Goal: Information Seeking & Learning: Check status

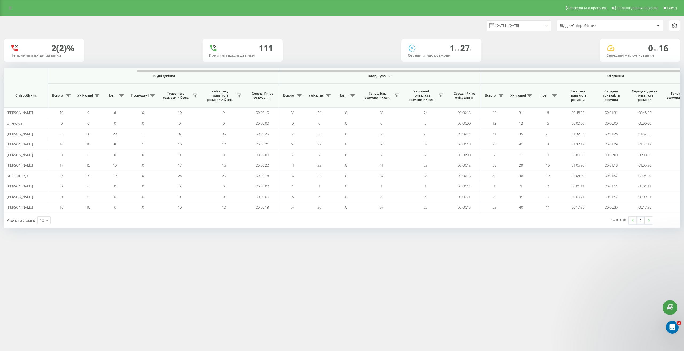
scroll to position [0, 69]
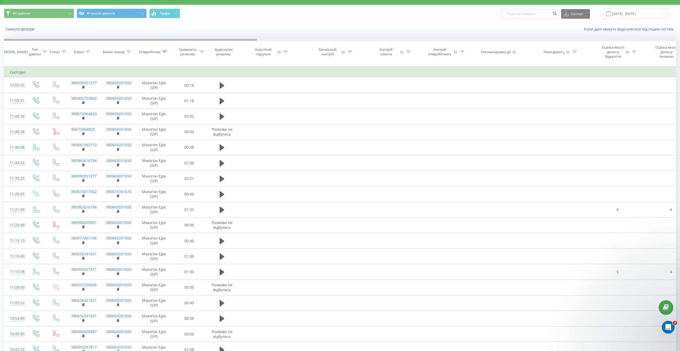
drag, startPoint x: 377, startPoint y: 40, endPoint x: 12, endPoint y: 49, distance: 365.3
click at [6, 49] on div "Дата дзвінка Тип дзвінка Статус Клієнт Бізнес номер Співробітник Тривалість роз…" at bounding box center [340, 51] width 672 height 29
click at [165, 53] on icon at bounding box center [164, 51] width 5 height 3
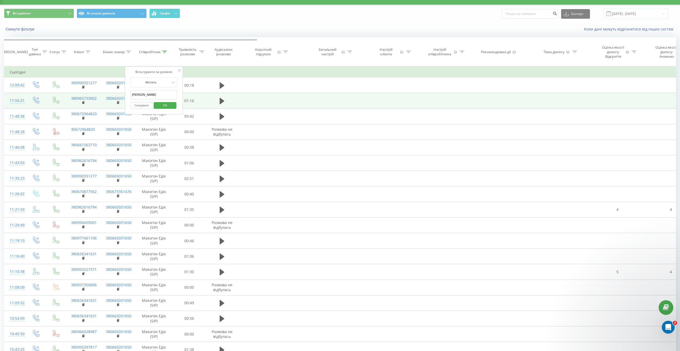
drag, startPoint x: 153, startPoint y: 99, endPoint x: 123, endPoint y: 100, distance: 29.4
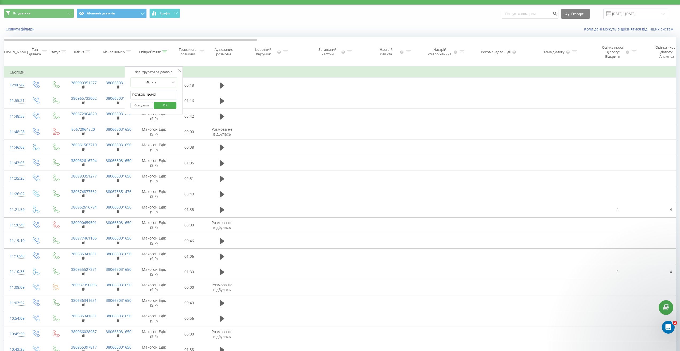
drag, startPoint x: 141, startPoint y: 103, endPoint x: 146, endPoint y: 101, distance: 5.3
click at [141, 99] on input "[PERSON_NAME]" at bounding box center [153, 94] width 47 height 9
click at [149, 99] on input "[PERSON_NAME]" at bounding box center [153, 94] width 47 height 9
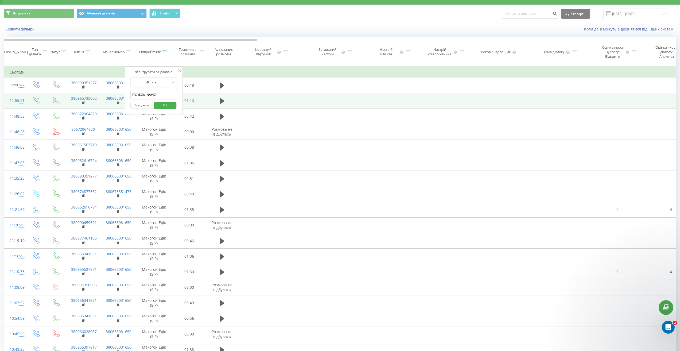
drag, startPoint x: 153, startPoint y: 99, endPoint x: 118, endPoint y: 98, distance: 34.5
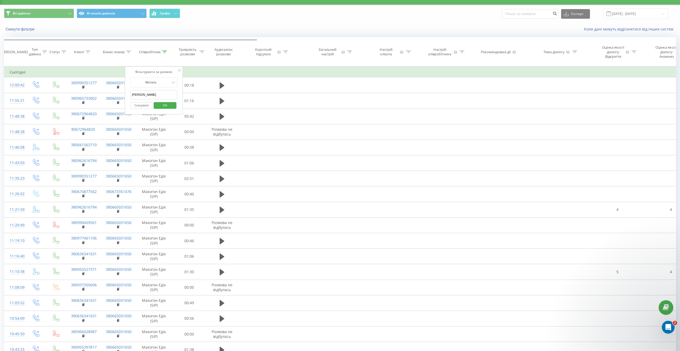
type input "[PERSON_NAME]"
click at [162, 109] on span "OK" at bounding box center [165, 105] width 15 height 8
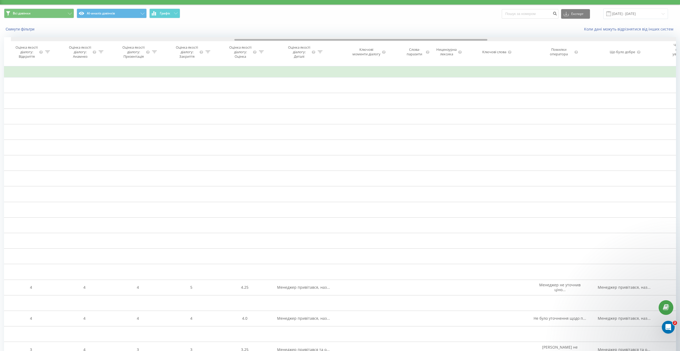
scroll to position [0, 624]
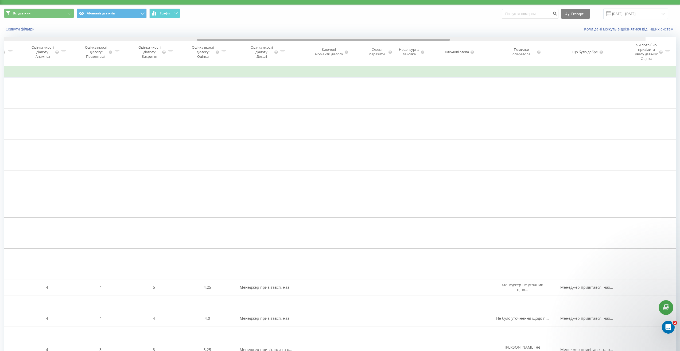
drag, startPoint x: 206, startPoint y: 40, endPoint x: 446, endPoint y: 69, distance: 241.7
click at [442, 66] on div "Дата дзвінка Тип дзвінка Статус Клієнт Бізнес номер Співробітник Тривалість роз…" at bounding box center [340, 51] width 672 height 29
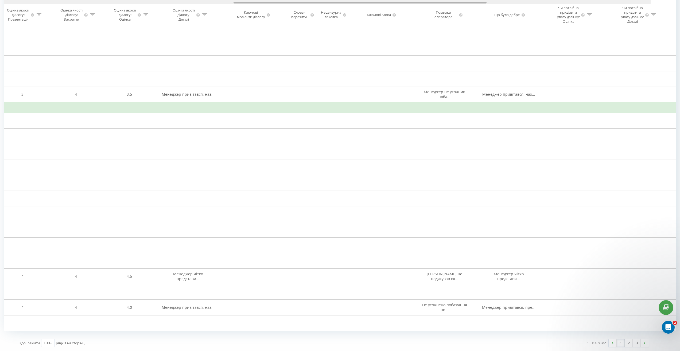
scroll to position [0, 825]
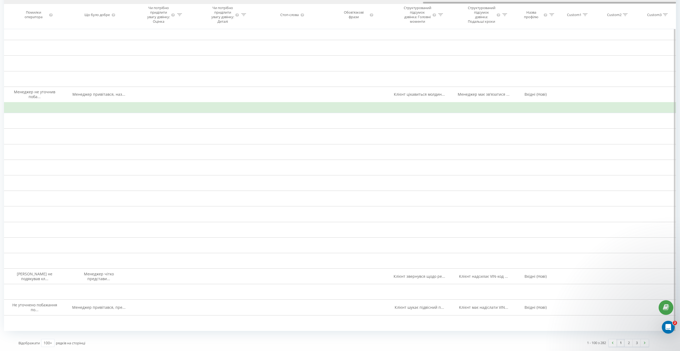
drag, startPoint x: 344, startPoint y: 2, endPoint x: 584, endPoint y: 50, distance: 244.6
click at [594, 29] on div "Дата дзвінка Тип дзвінка Статус Клієнт Бізнес номер Співробітник Тривалість роз…" at bounding box center [340, 14] width 672 height 29
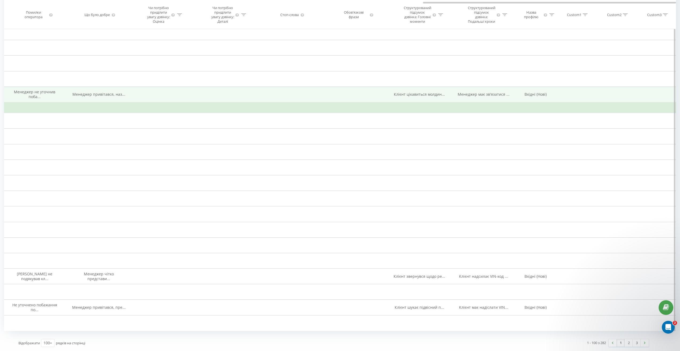
click at [420, 97] on span "Клієнт цікавиться молдин..." at bounding box center [419, 94] width 51 height 5
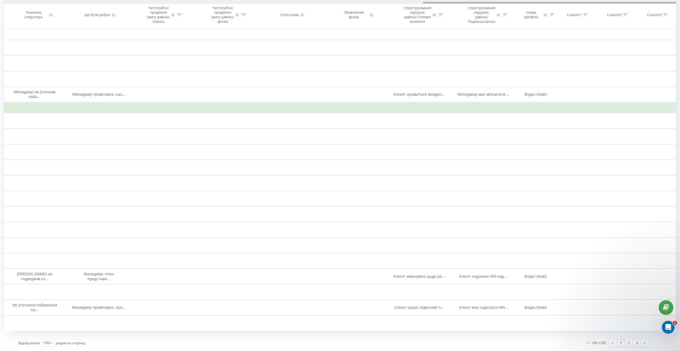
drag, startPoint x: 441, startPoint y: 2, endPoint x: 532, endPoint y: 23, distance: 93.0
click at [536, 18] on div "Дата дзвінка Тип дзвінка Статус Клієнт Бізнес номер Співробітник Тривалість роз…" at bounding box center [340, 14] width 672 height 29
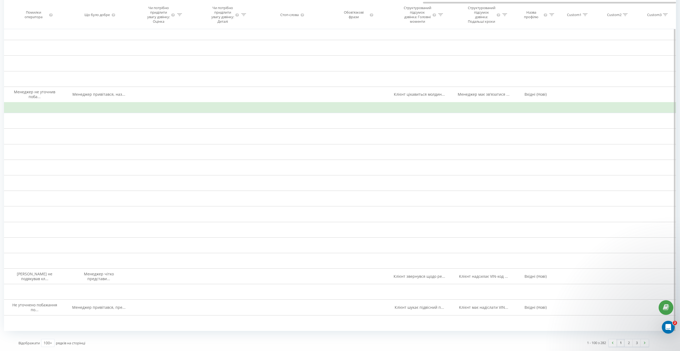
click at [422, 3] on span "Клієнт звернувся щодо мо..." at bounding box center [420, 0] width 52 height 5
